Goal: Information Seeking & Learning: Find specific fact

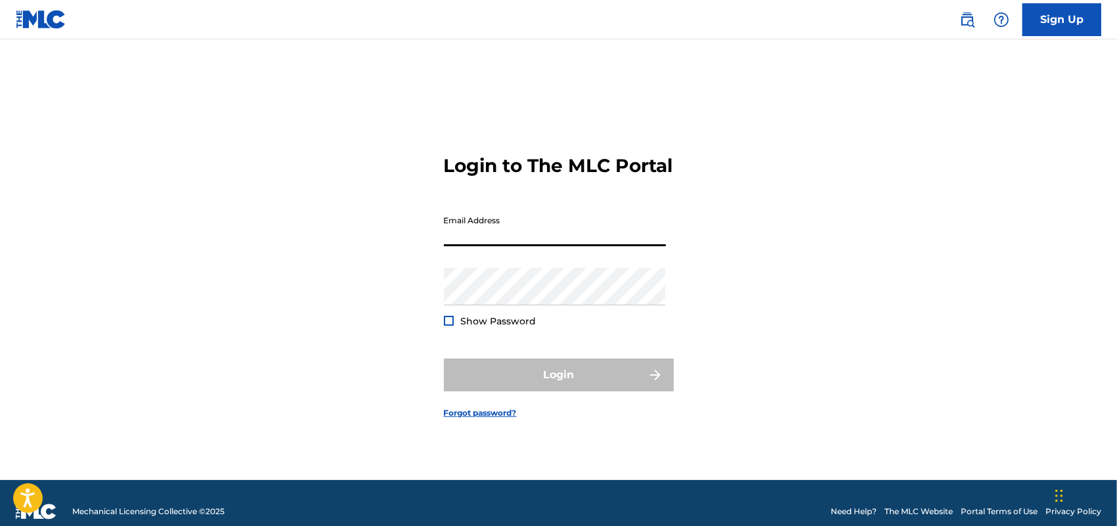
click at [499, 244] on input "Email Address" at bounding box center [555, 227] width 222 height 37
type input "[EMAIL_ADDRESS][DOMAIN_NAME]"
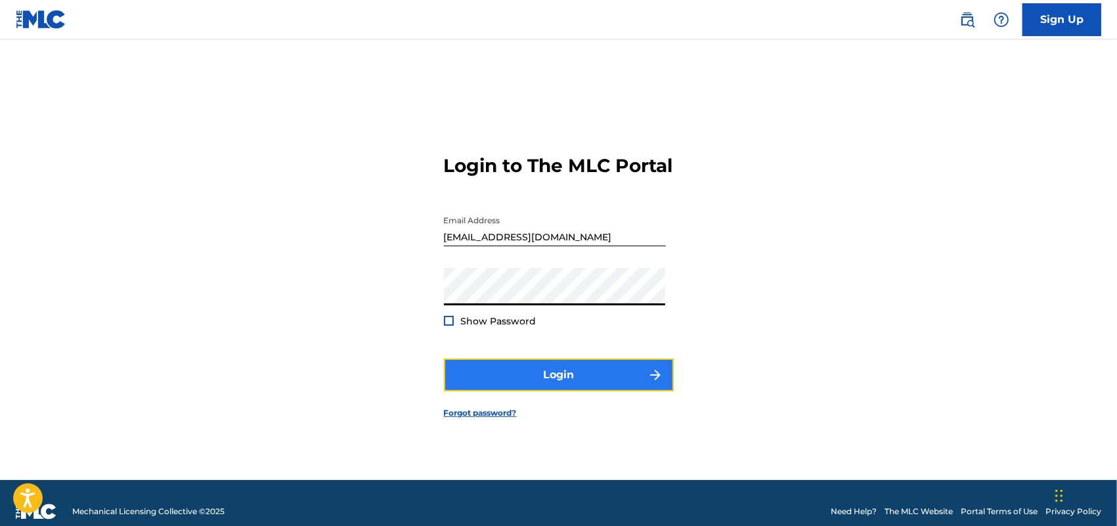
click at [519, 378] on button "Login" at bounding box center [559, 374] width 230 height 33
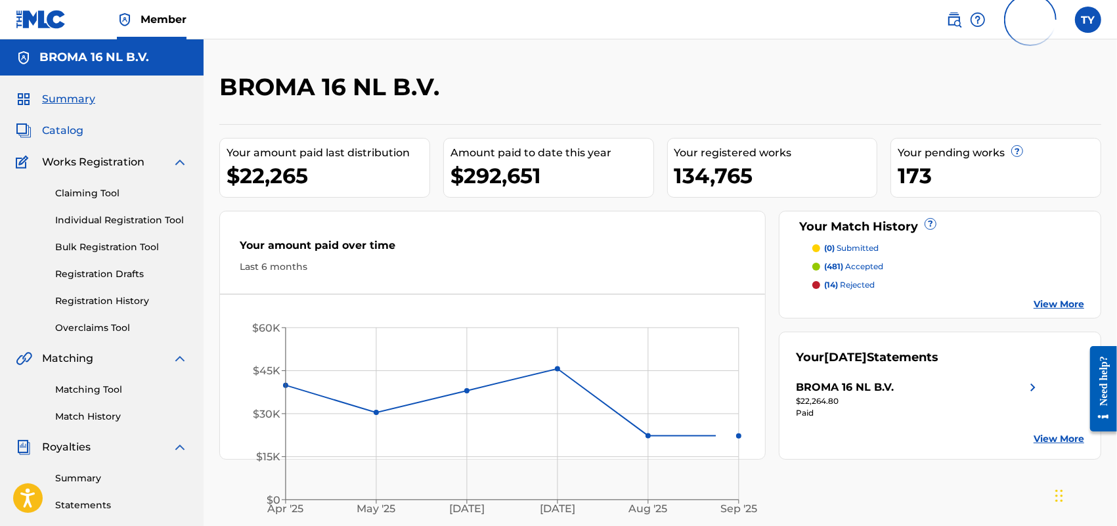
click at [58, 125] on span "Catalog" at bounding box center [62, 131] width 41 height 16
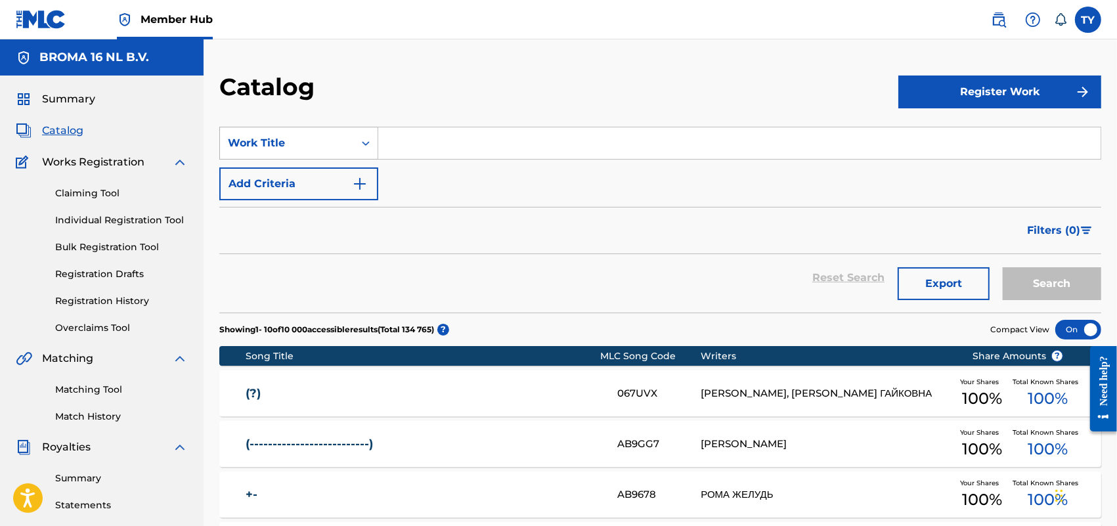
click at [356, 142] on div "Search Form" at bounding box center [366, 143] width 24 height 24
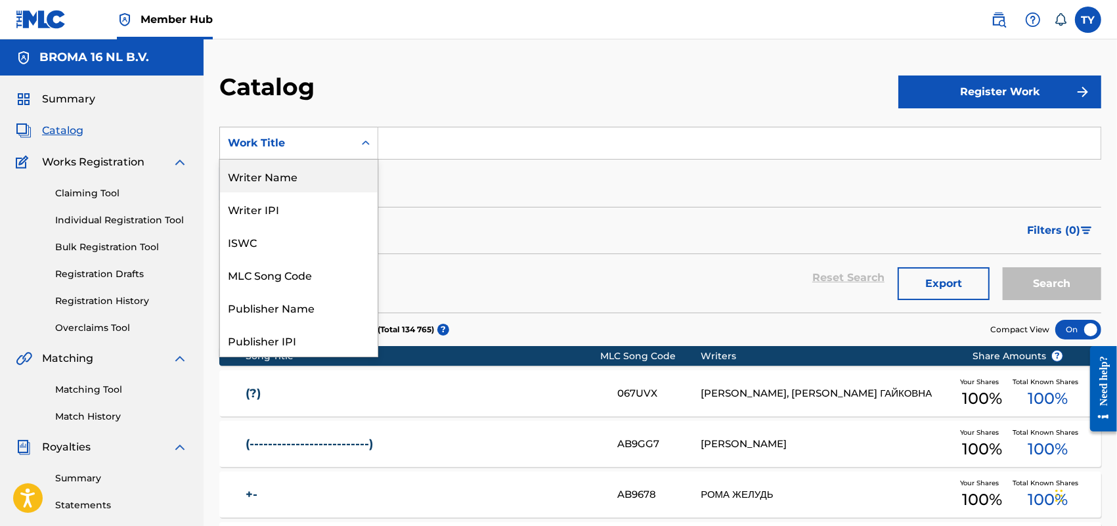
click at [304, 172] on div "Writer Name" at bounding box center [299, 176] width 158 height 33
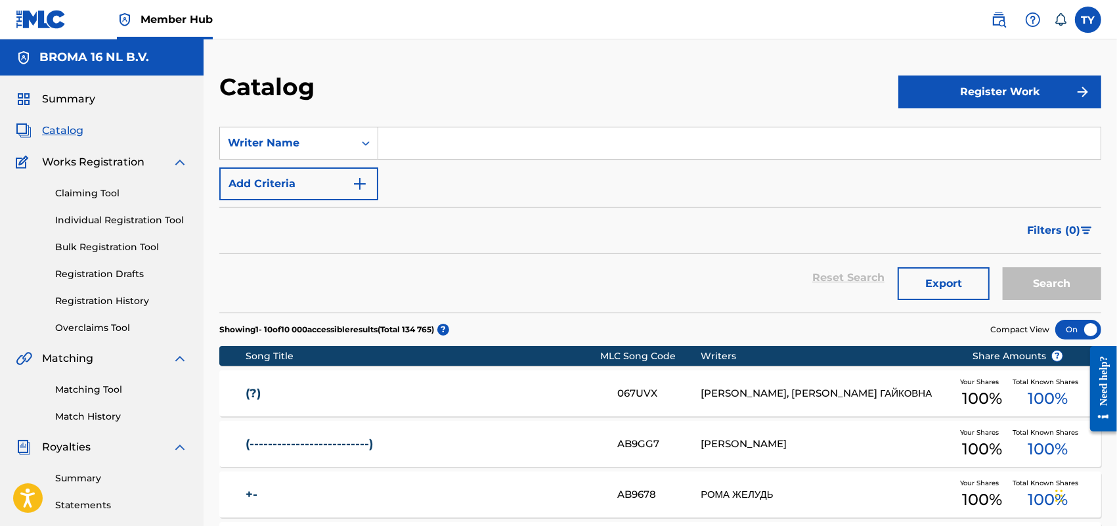
click at [407, 139] on input "Search Form" at bounding box center [739, 143] width 722 height 32
paste input "[PERSON_NAME]"
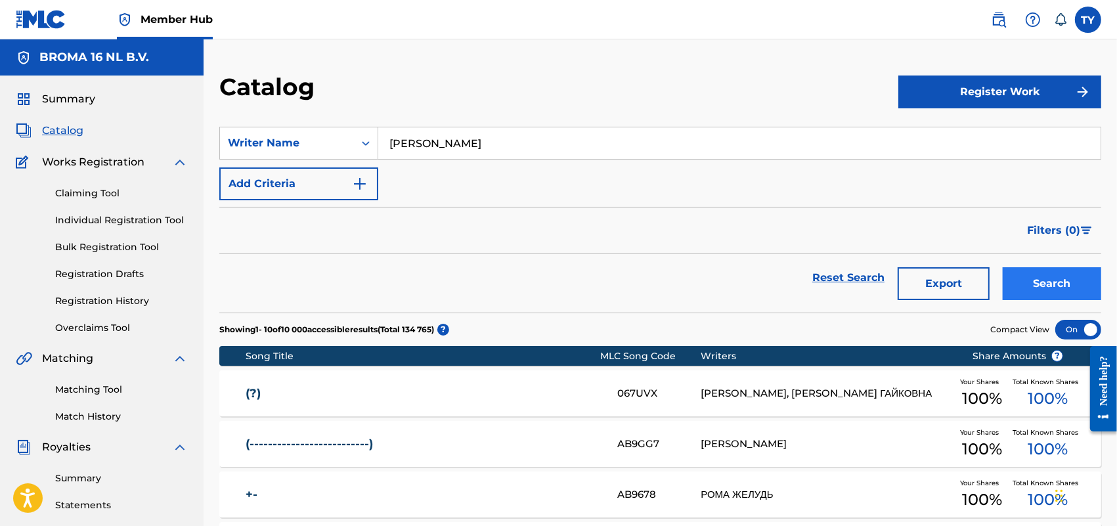
type input "[PERSON_NAME]"
click at [1051, 276] on button "Search" at bounding box center [1051, 283] width 98 height 33
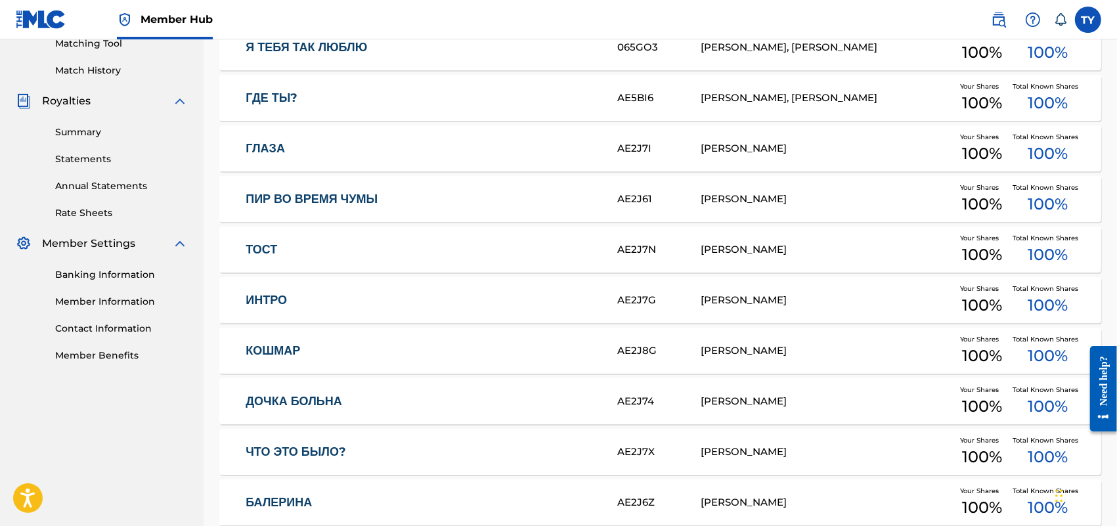
scroll to position [410, 0]
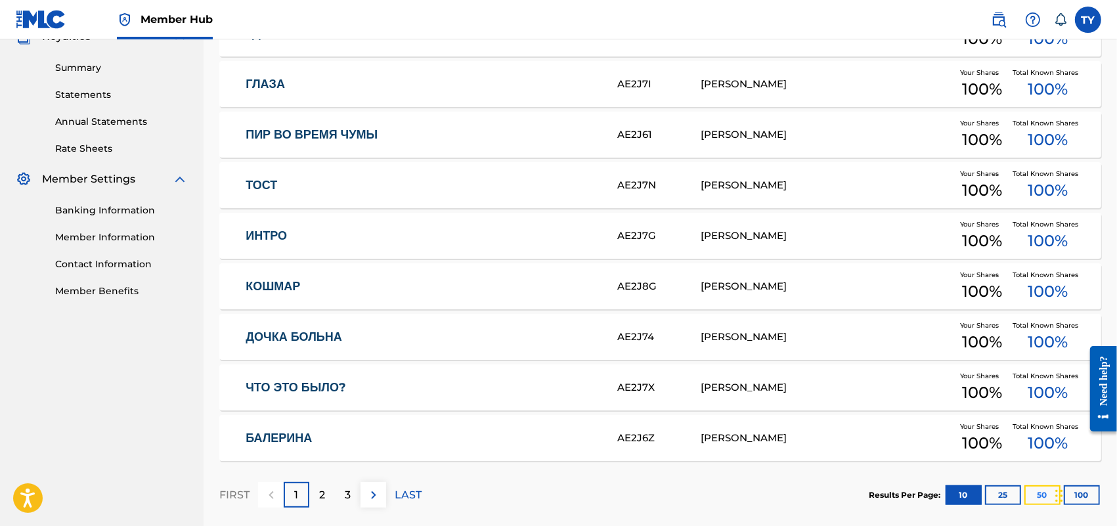
click at [1032, 497] on button "50" at bounding box center [1042, 495] width 36 height 20
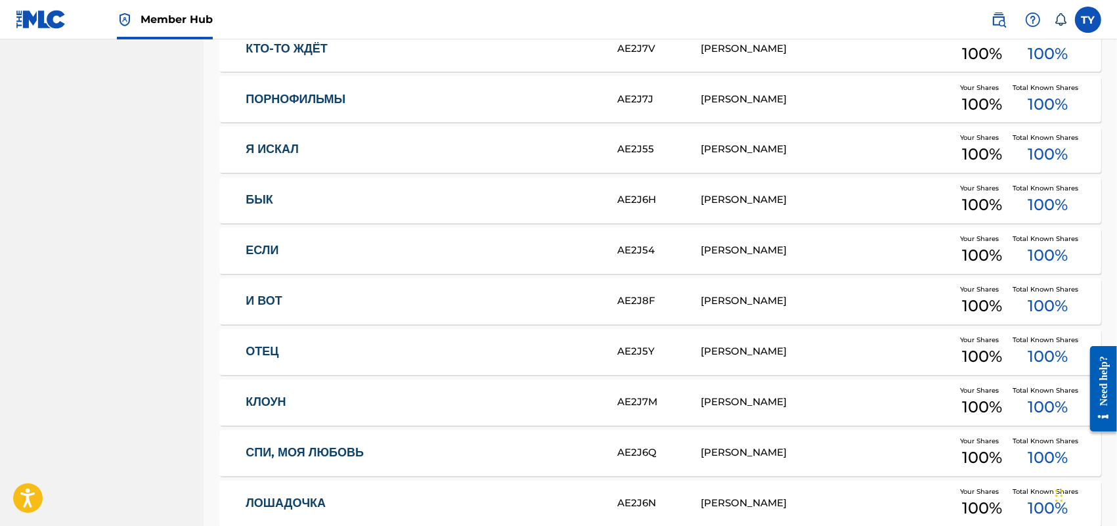
scroll to position [2498, 0]
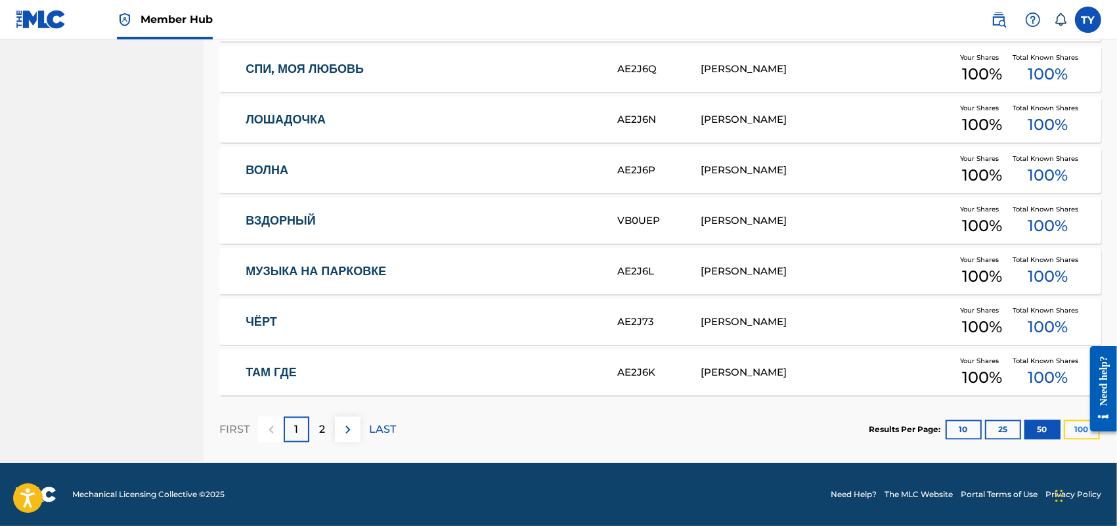
click at [1075, 433] on button "100" at bounding box center [1081, 429] width 36 height 20
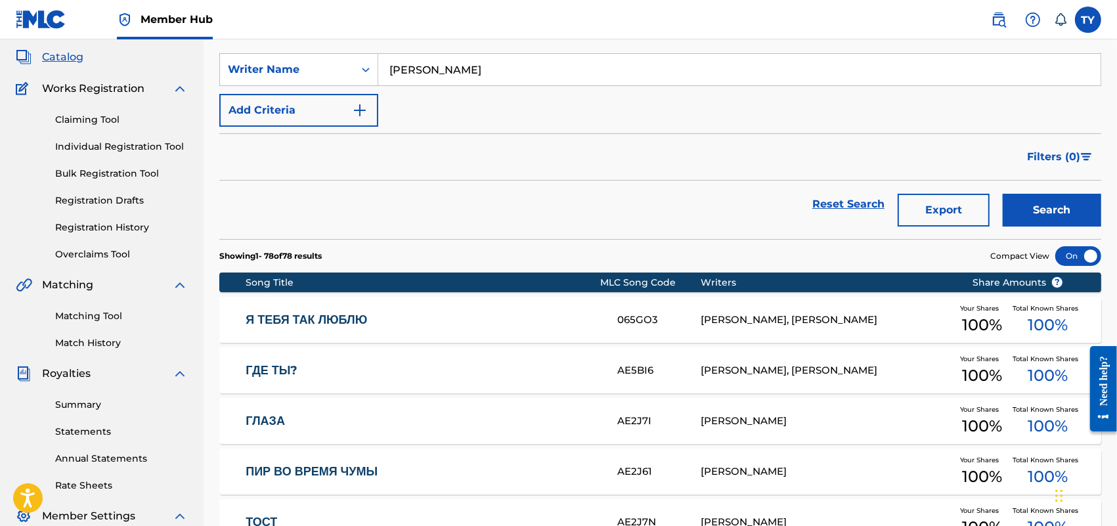
scroll to position [25, 0]
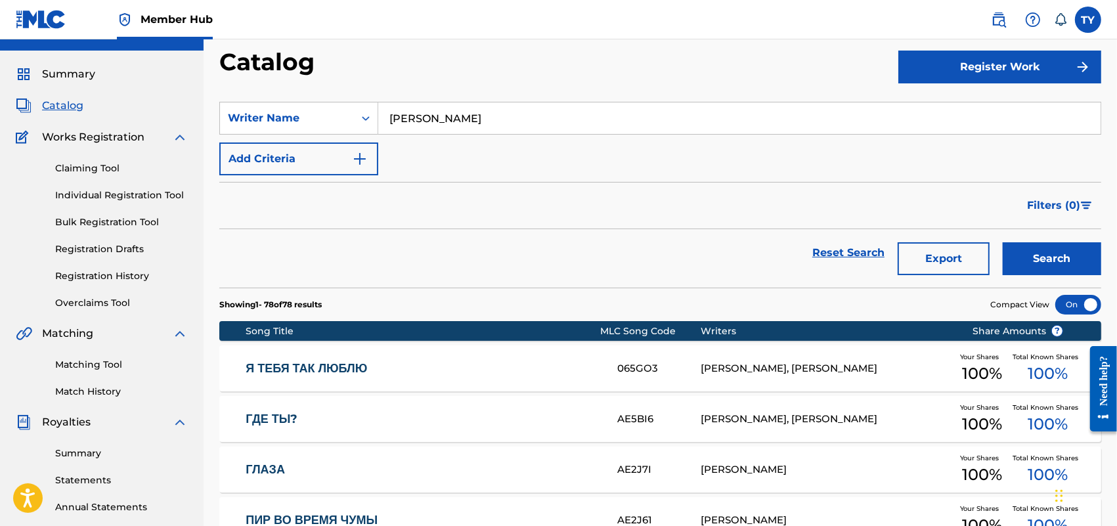
click at [559, 204] on div "Filters ( 0 )" at bounding box center [660, 205] width 882 height 47
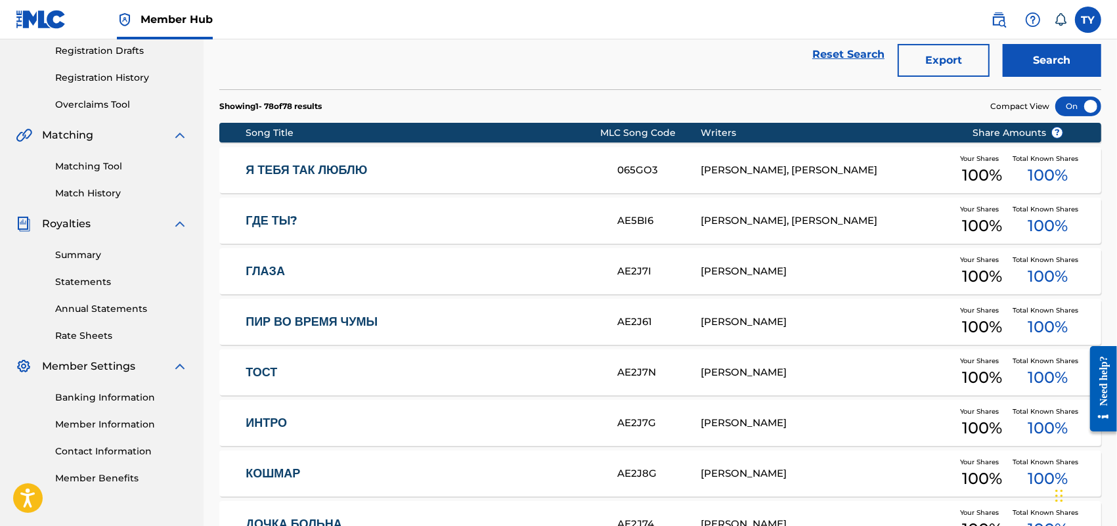
scroll to position [271, 0]
